Goal: Check status

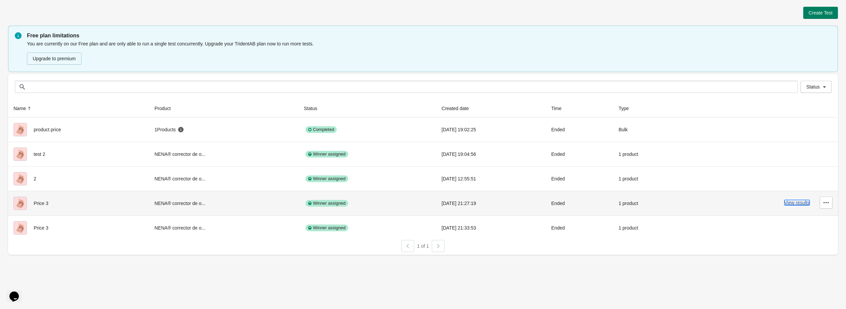
click at [794, 202] on button "View results" at bounding box center [797, 202] width 25 height 5
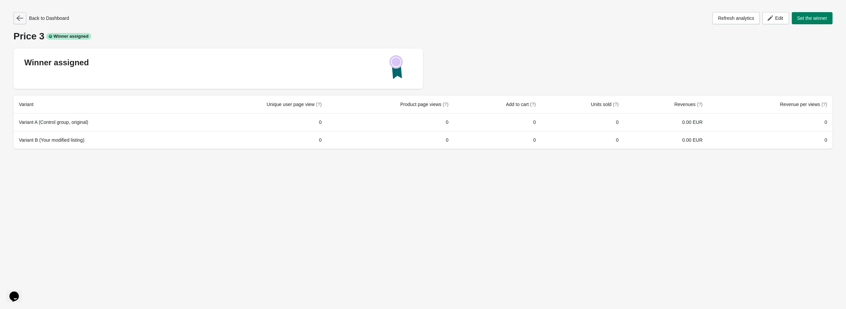
click at [20, 19] on icon "button" at bounding box center [20, 18] width 7 height 7
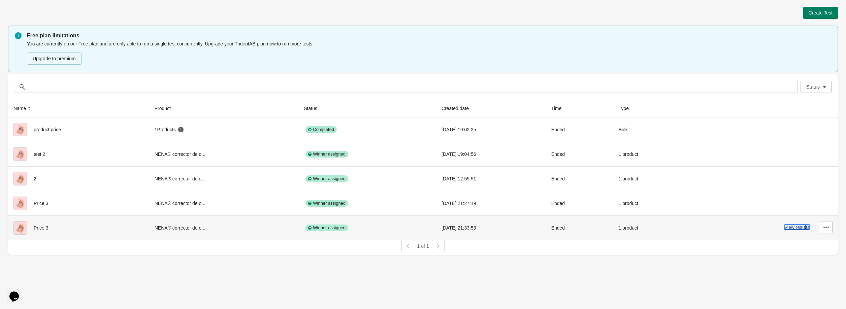
click at [789, 229] on button "View results" at bounding box center [797, 227] width 25 height 5
